Goal: Task Accomplishment & Management: Manage account settings

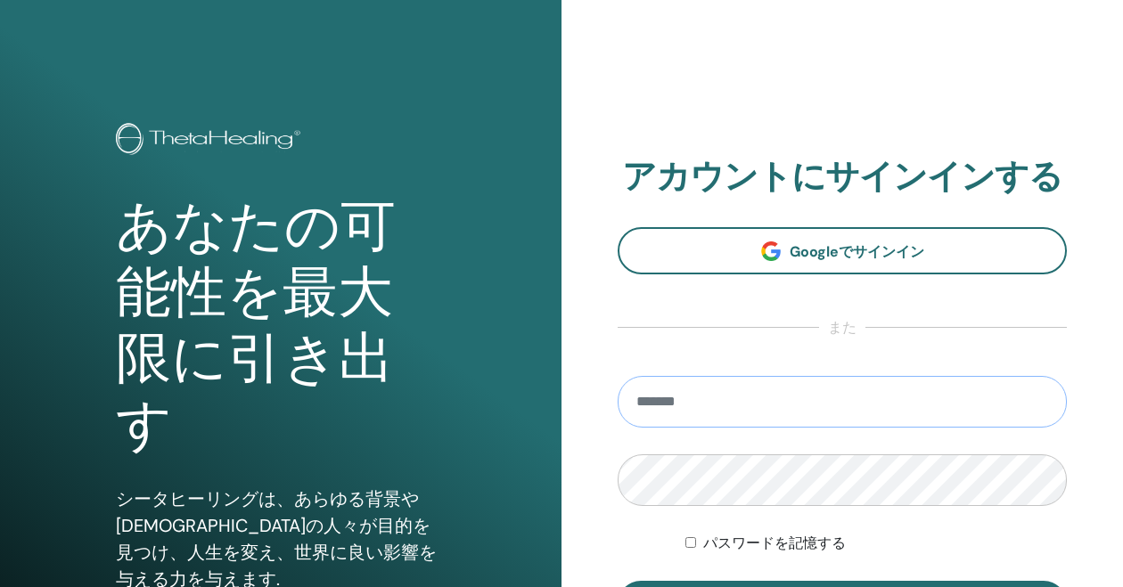
type input "**********"
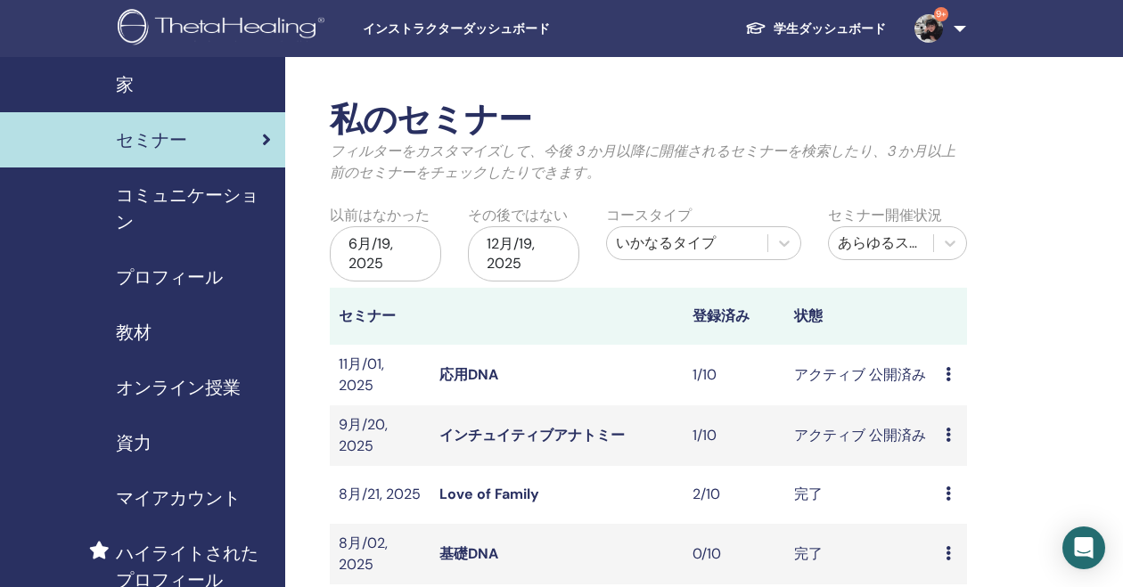
click at [512, 432] on link "インチュイティブアナトミー" at bounding box center [531, 435] width 185 height 19
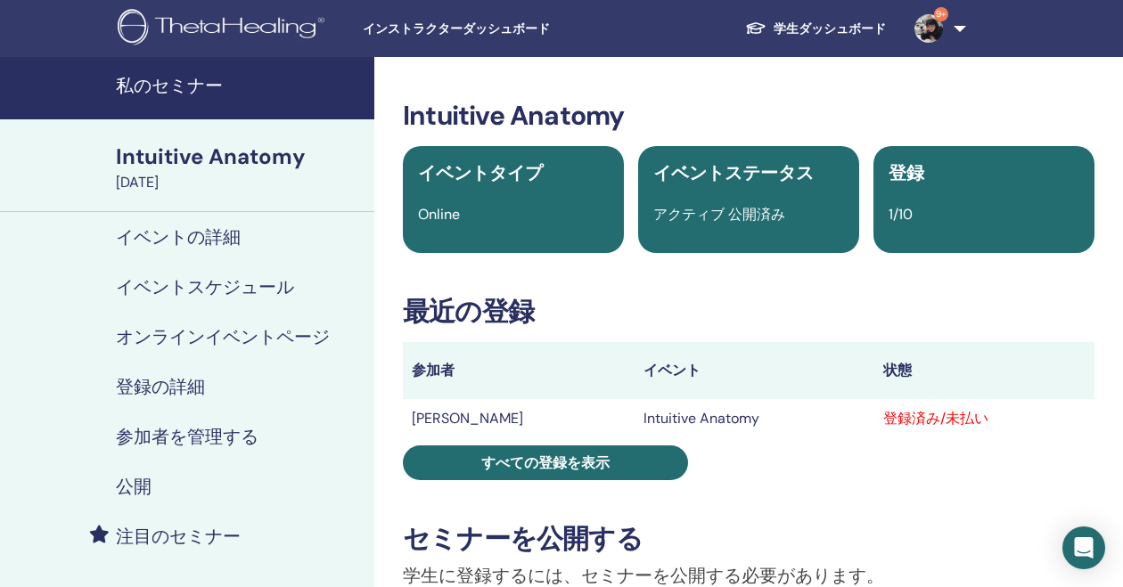
click at [178, 444] on h4 "参加者を管理する" at bounding box center [187, 436] width 143 height 21
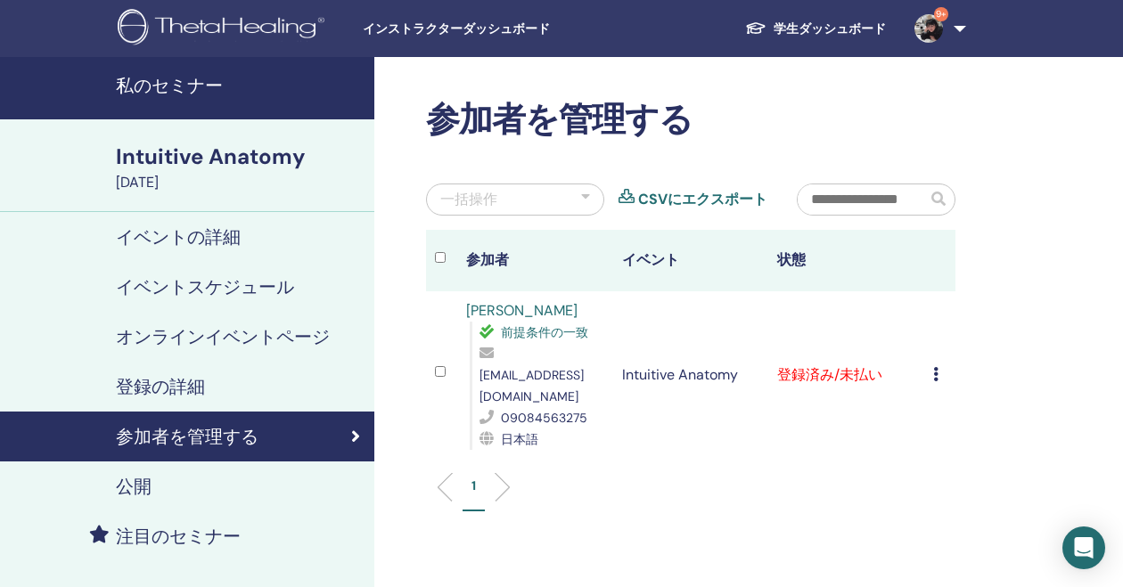
click at [482, 382] on span "[EMAIL_ADDRESS][DOMAIN_NAME]" at bounding box center [531, 385] width 104 height 37
drag, startPoint x: 502, startPoint y: 376, endPoint x: 544, endPoint y: 383, distance: 43.4
click at [555, 383] on span "[EMAIL_ADDRESS][DOMAIN_NAME]" at bounding box center [531, 385] width 104 height 37
drag, startPoint x: 480, startPoint y: 378, endPoint x: 612, endPoint y: 380, distance: 131.9
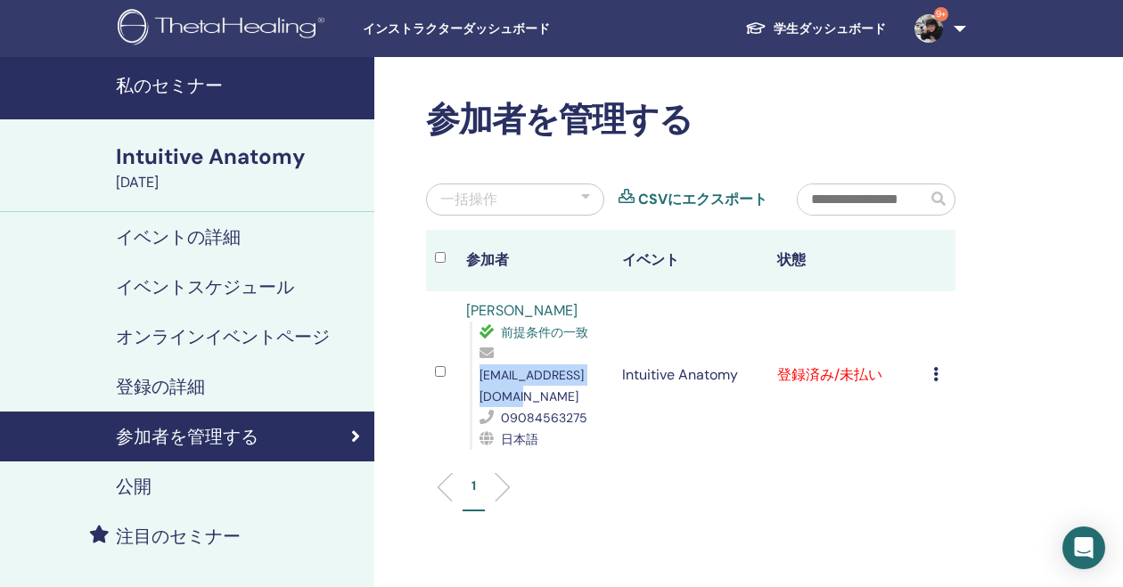
click at [584, 380] on span "[EMAIL_ADDRESS][DOMAIN_NAME]" at bounding box center [531, 385] width 104 height 37
click at [576, 429] on div "日本語" at bounding box center [541, 439] width 125 height 21
drag, startPoint x: 430, startPoint y: 108, endPoint x: 485, endPoint y: 199, distance: 105.9
click at [475, 177] on div "参加者を管理する 一括操作 CSVにエクスポート 参加者 イベント 状態 HIROKI SAKAMOTO 前提条件の一致 info.2ndbiz@gmail.…" at bounding box center [690, 314] width 551 height 429
click at [482, 384] on div "[EMAIL_ADDRESS][DOMAIN_NAME]" at bounding box center [541, 375] width 125 height 64
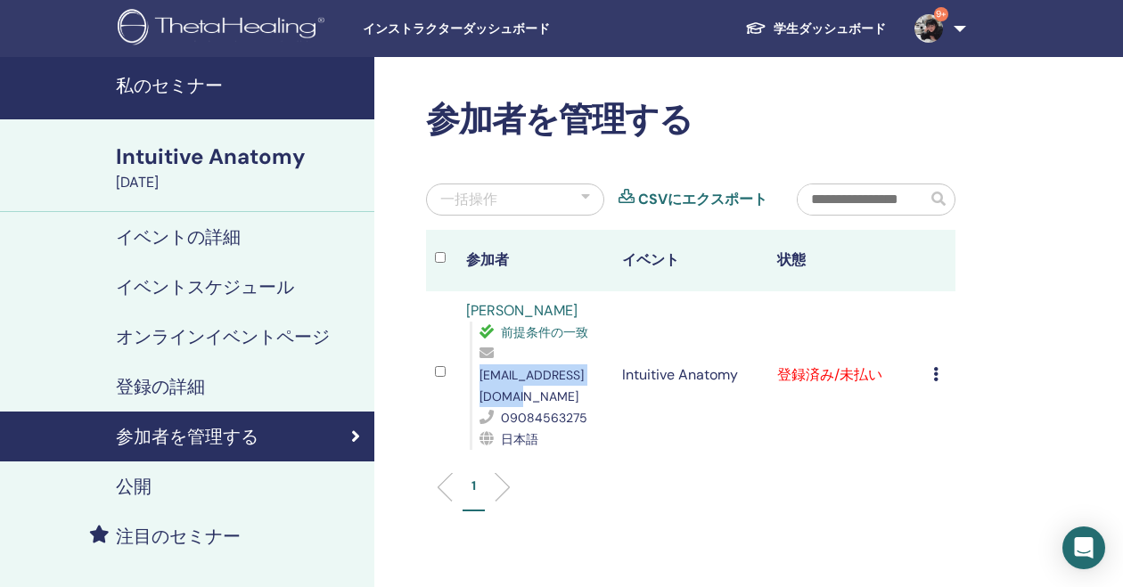
drag, startPoint x: 478, startPoint y: 377, endPoint x: 609, endPoint y: 380, distance: 131.0
click at [604, 380] on div "前提条件の一致 info.2ndbiz@gmail.com 09084563275 日本語" at bounding box center [537, 386] width 135 height 128
copy span "[EMAIL_ADDRESS][DOMAIN_NAME]"
click at [938, 367] on icon at bounding box center [935, 374] width 5 height 14
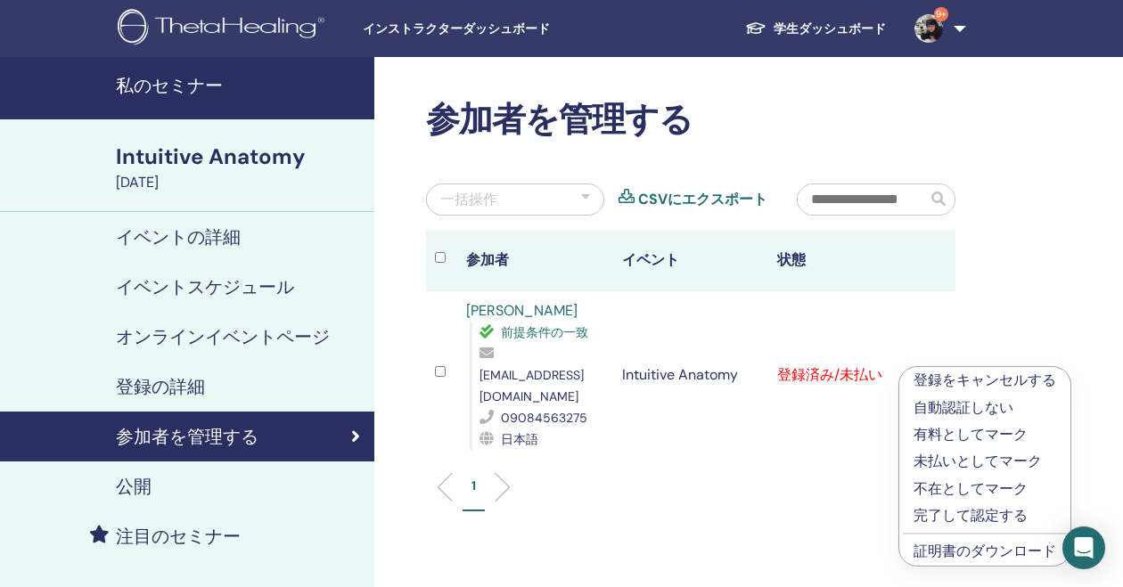
click at [937, 437] on p "有料としてマーク" at bounding box center [984, 434] width 143 height 21
